Goal: Ask a question

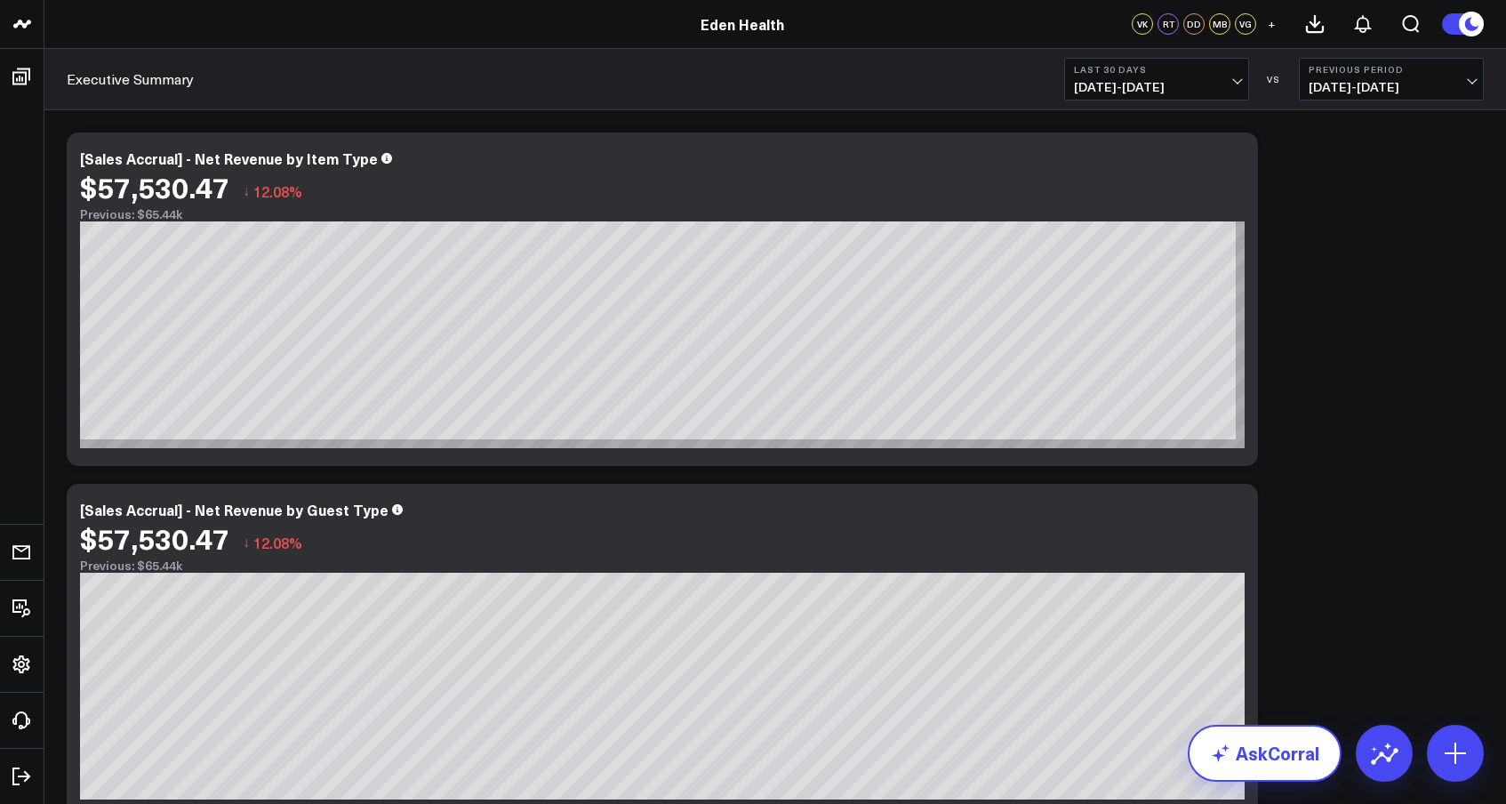
click at [1255, 748] on link "AskCorral" at bounding box center [1265, 752] width 154 height 57
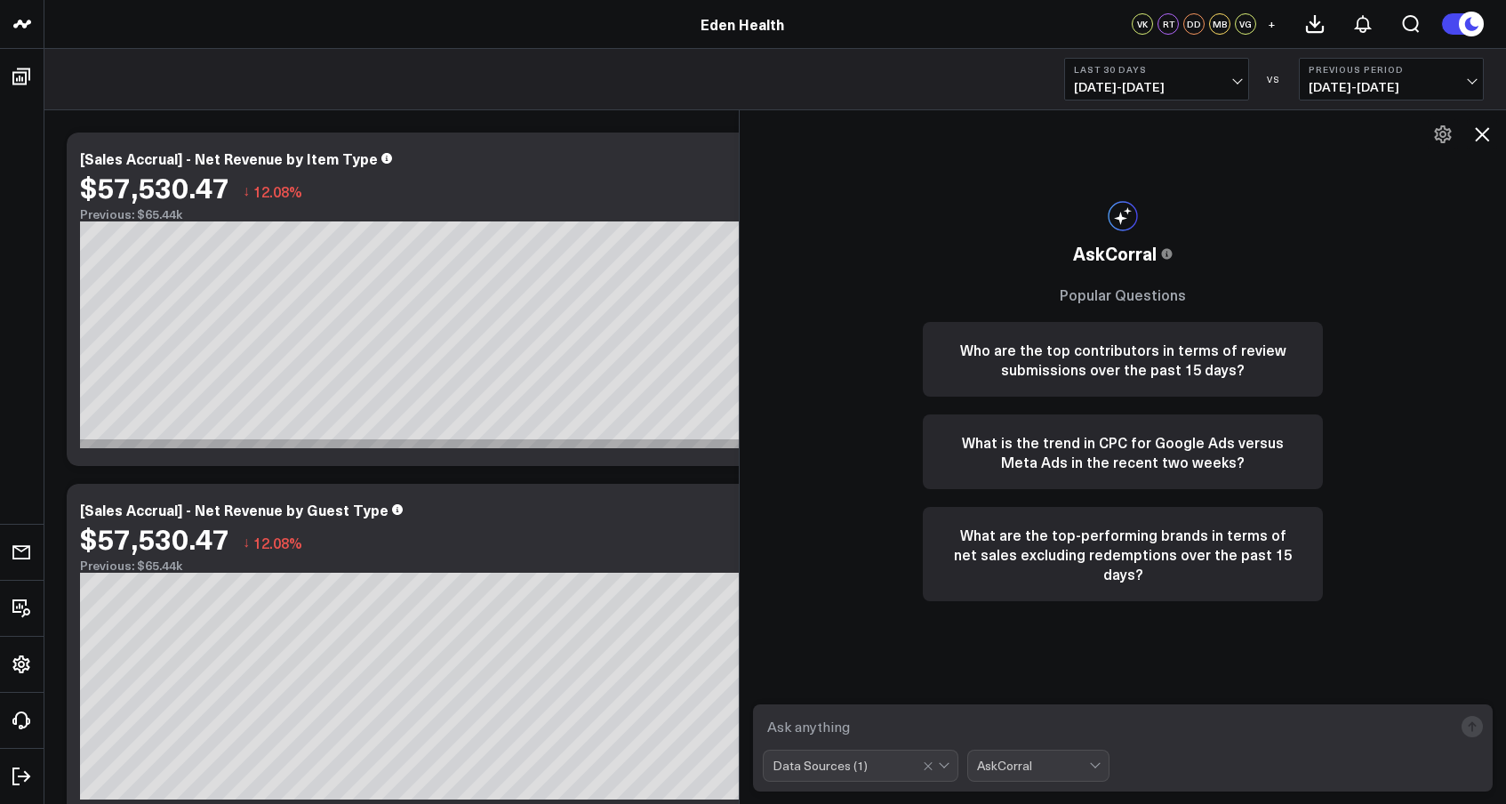
click at [972, 721] on textarea at bounding box center [1108, 726] width 690 height 32
drag, startPoint x: 1048, startPoint y: 745, endPoint x: 921, endPoint y: 731, distance: 127.9
click at [921, 731] on textarea "can you break down pay by beauty, functional medicine" at bounding box center [1108, 726] width 690 height 32
click at [1159, 730] on textarea "can you break down revenue by beauty, functional medicine" at bounding box center [1108, 726] width 690 height 32
type textarea "can you break down revenue by beauty, functional medicine, and fitness"
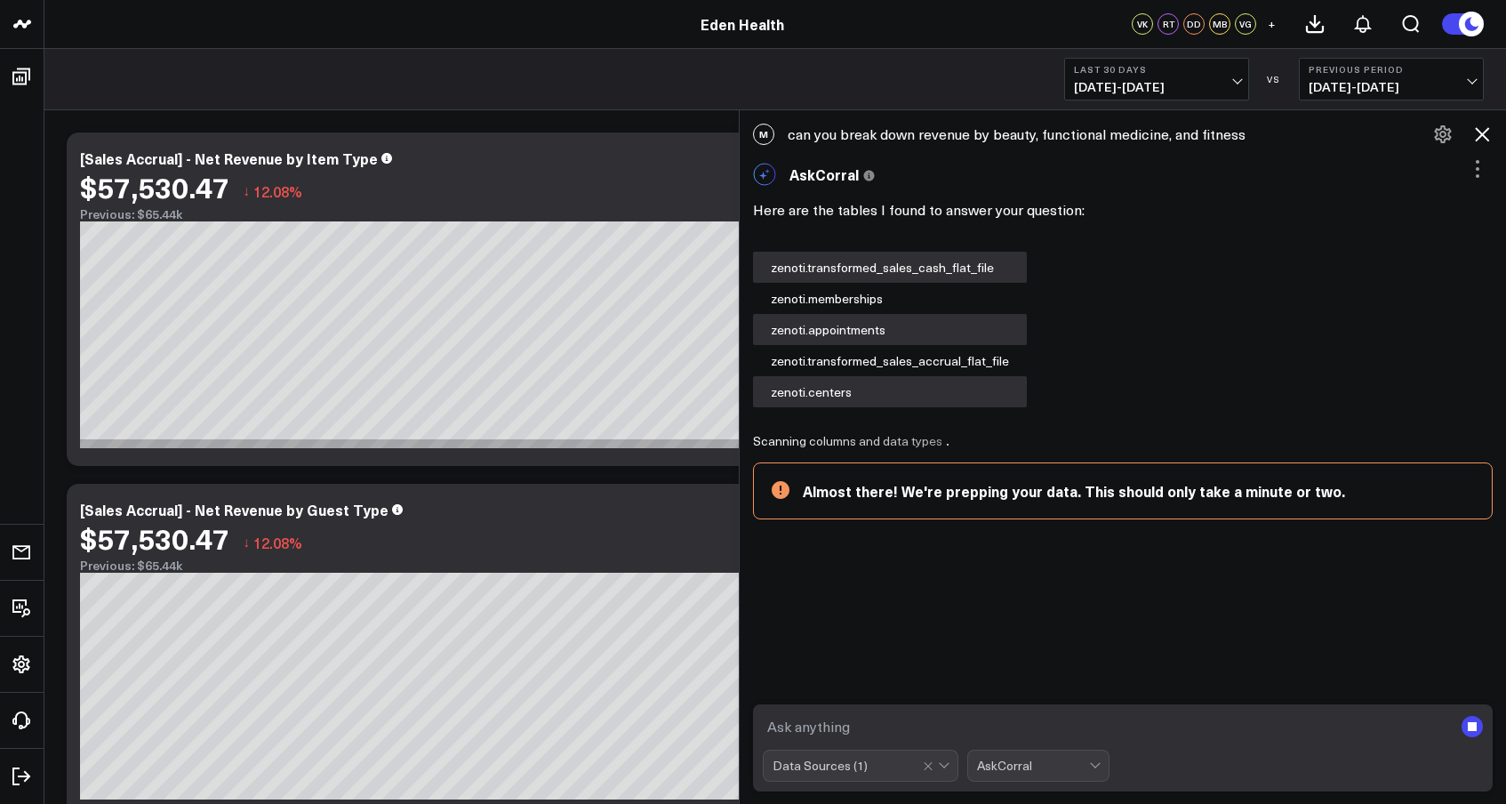
scroll to position [95, 0]
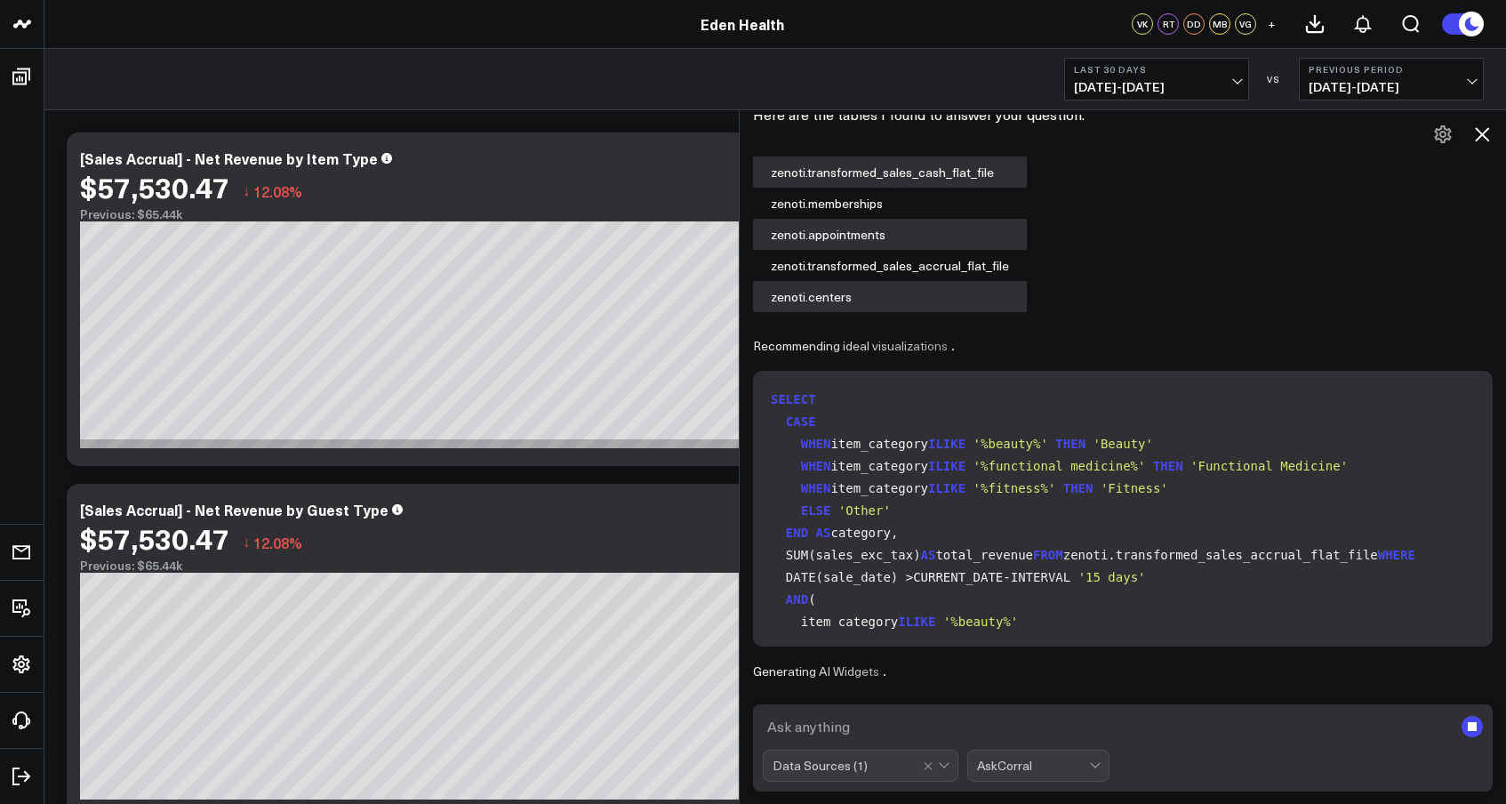
click at [904, 3] on header "Eden Health Eden Health VK RT DD MB VG +" at bounding box center [753, 24] width 1506 height 49
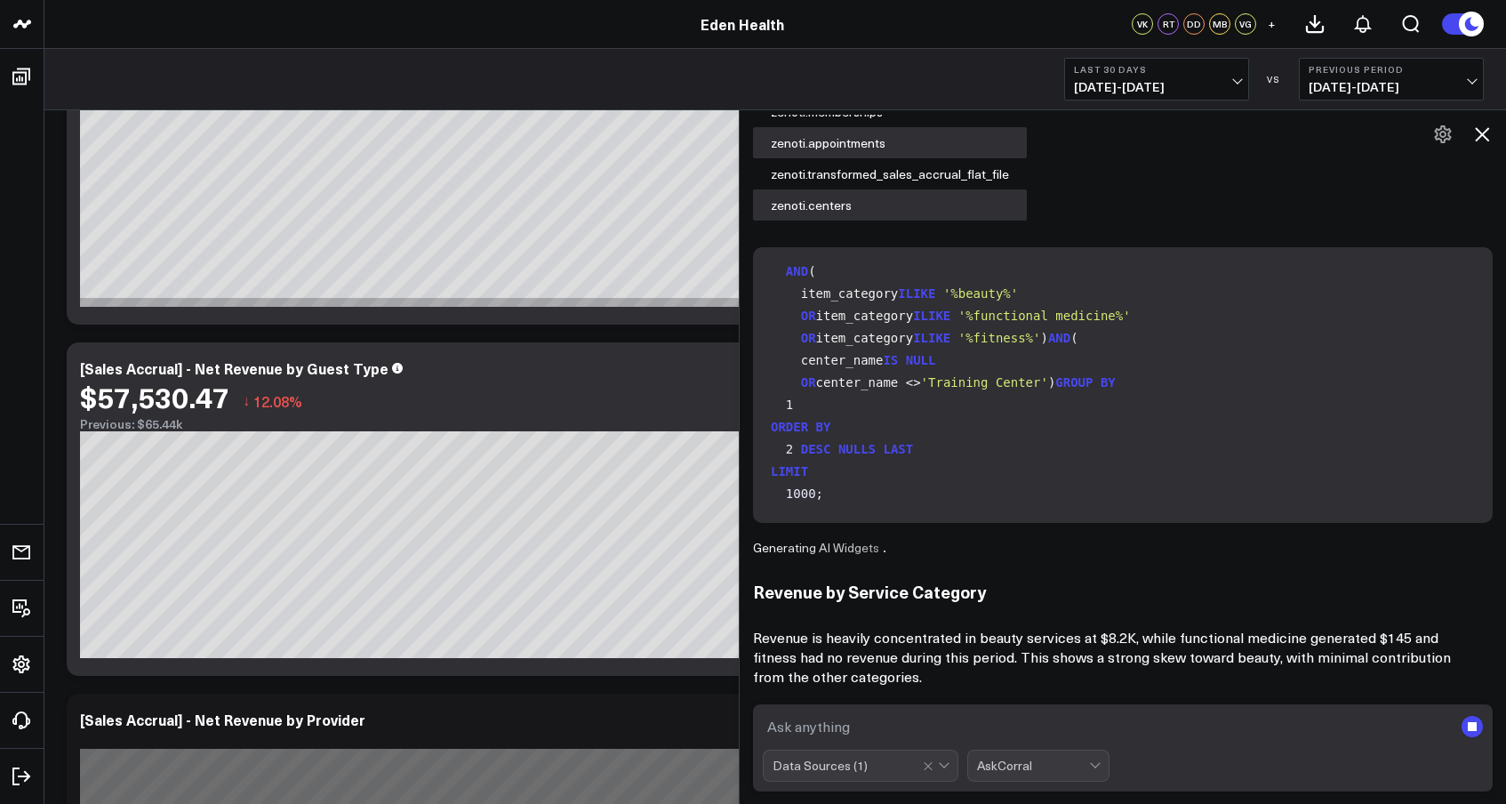
scroll to position [143, 0]
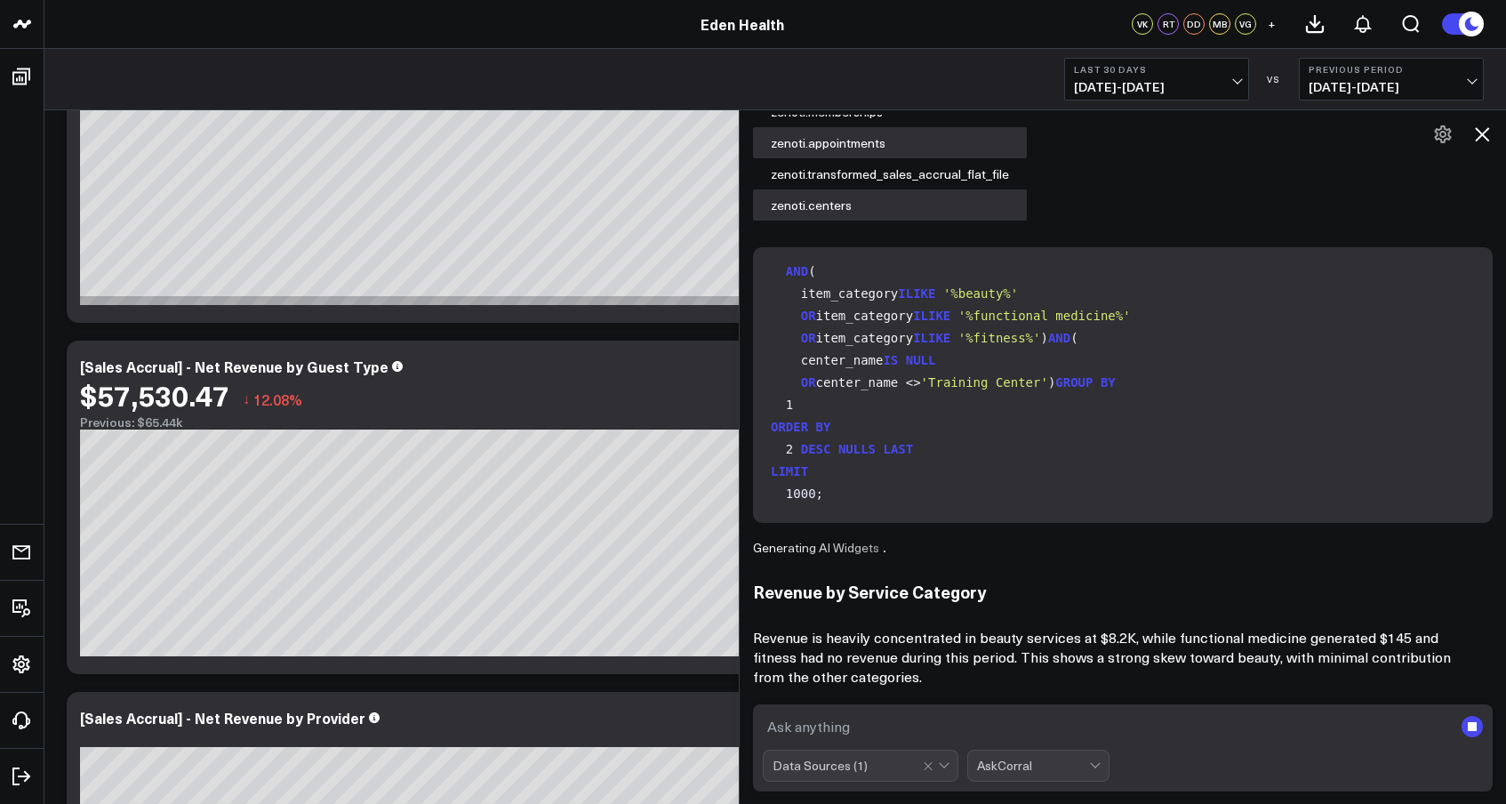
click at [1238, 80] on span "[DATE] - [DATE]" at bounding box center [1156, 87] width 165 height 14
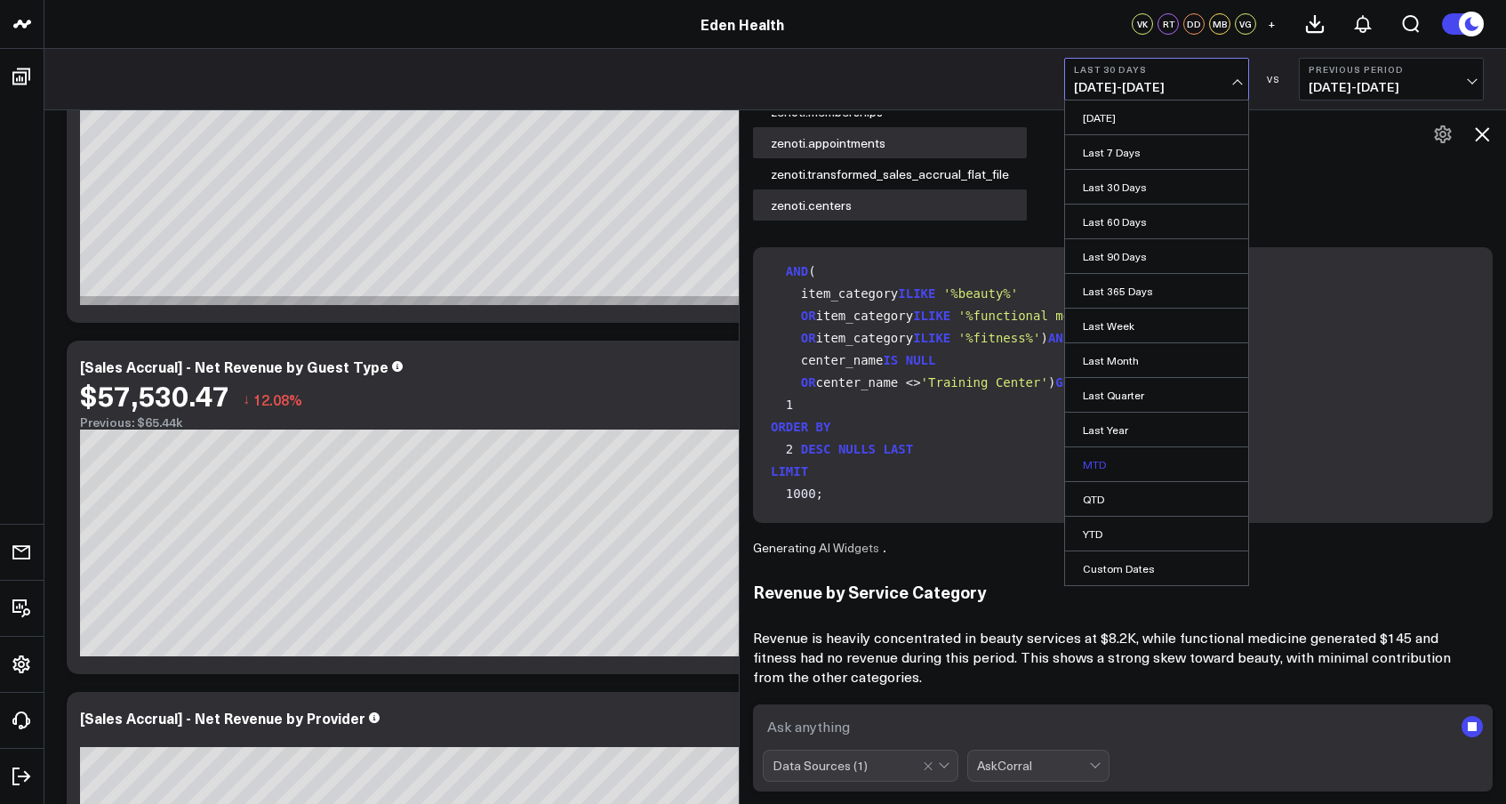
click at [1132, 459] on link "MTD" at bounding box center [1156, 464] width 183 height 34
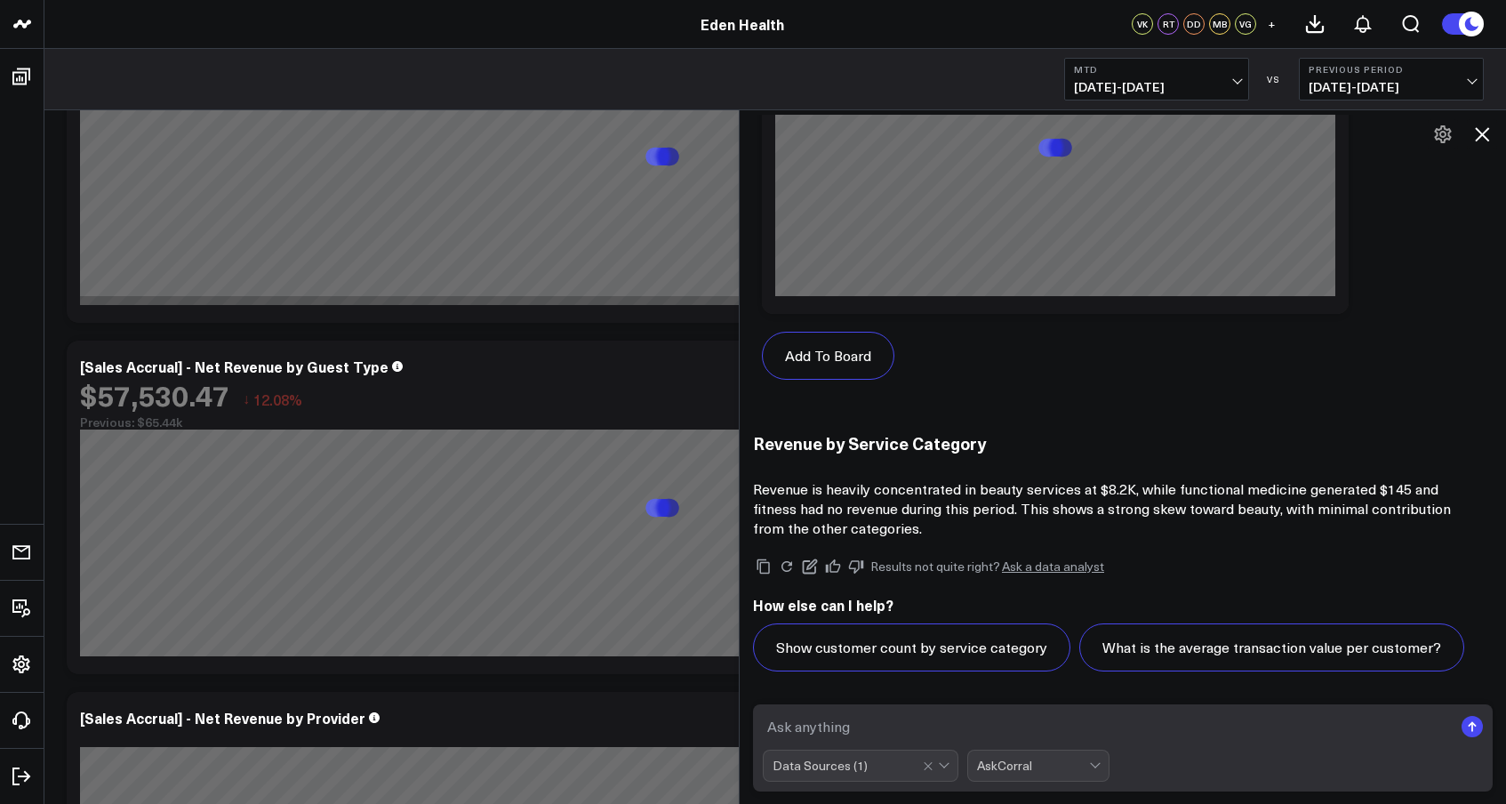
scroll to position [1684, 0]
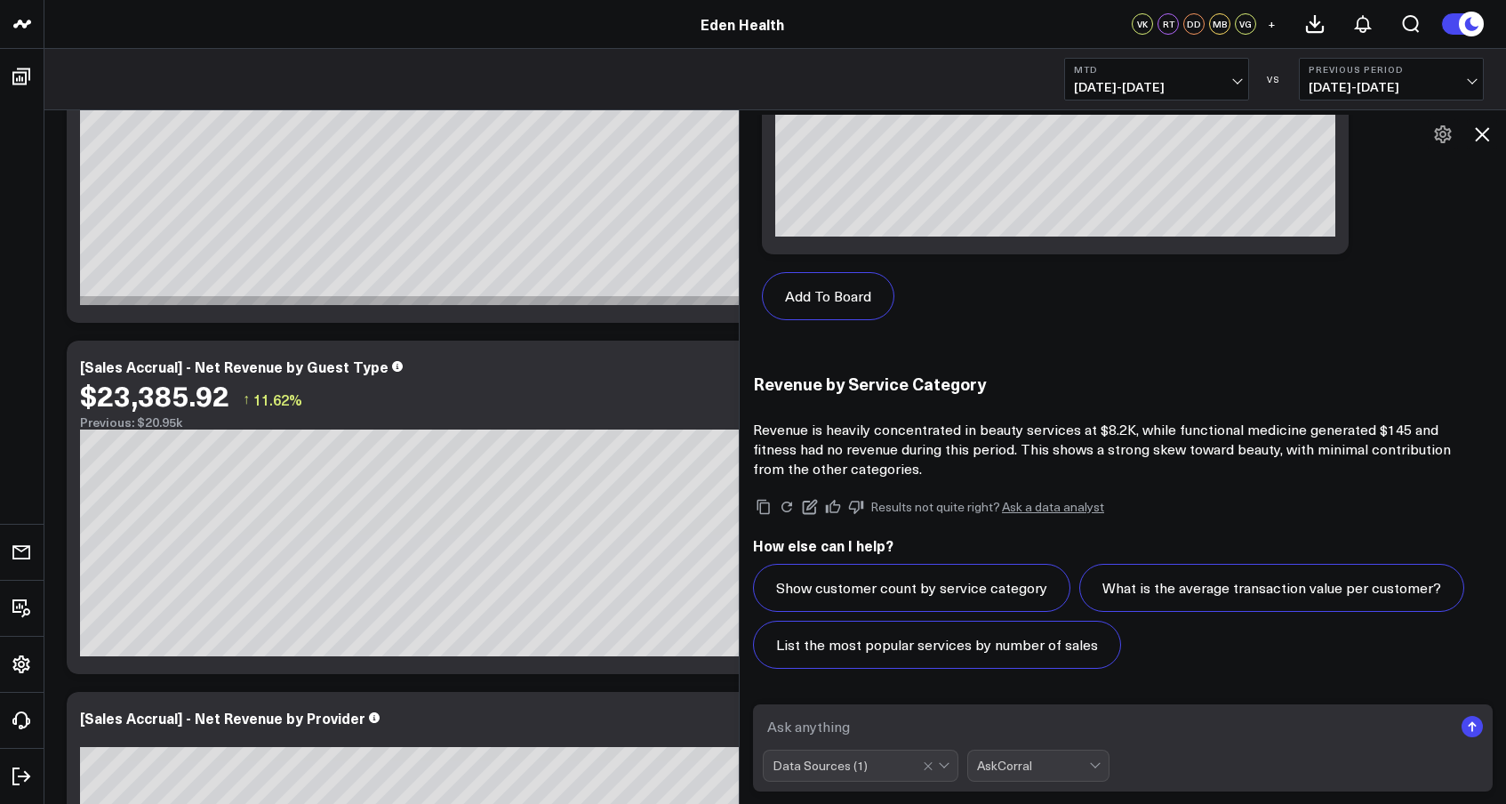
click at [850, 740] on textarea at bounding box center [1108, 726] width 690 height 32
type textarea "lets do that month to date now"
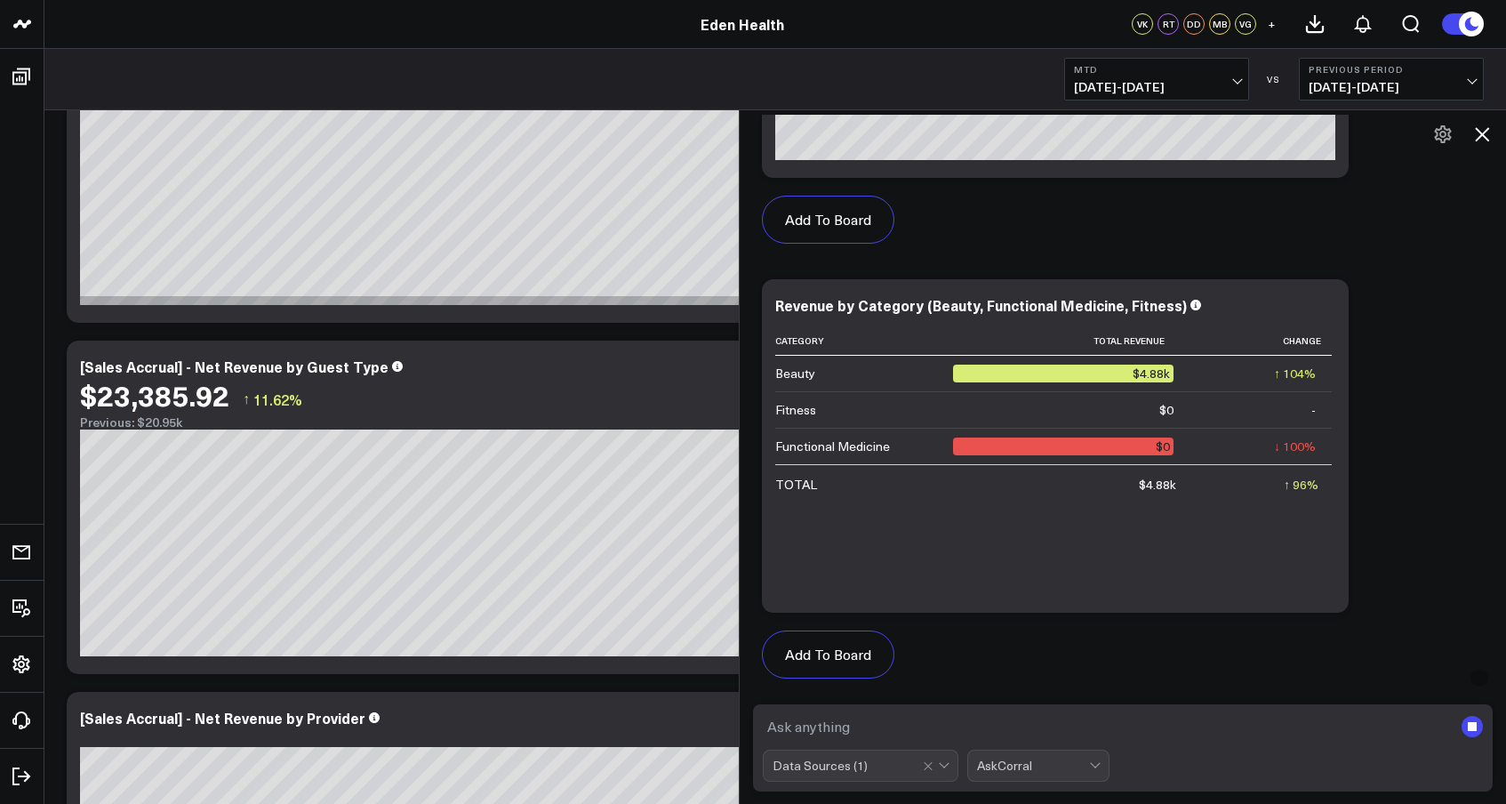
scroll to position [884, 0]
